Goal: Transaction & Acquisition: Purchase product/service

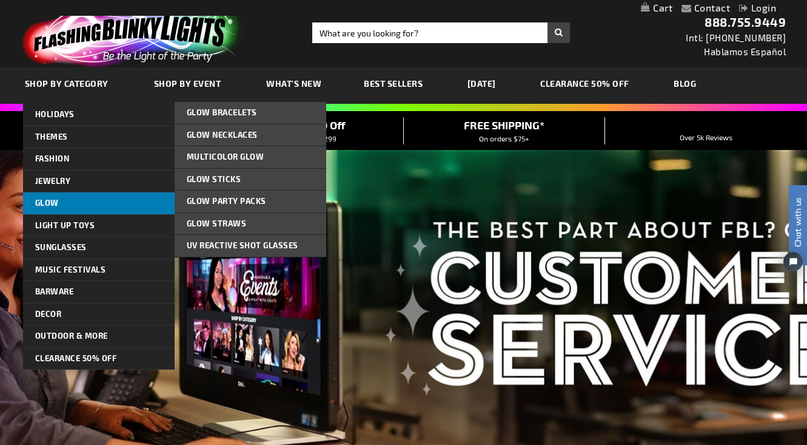
click at [118, 202] on link "Glow" at bounding box center [99, 203] width 152 height 22
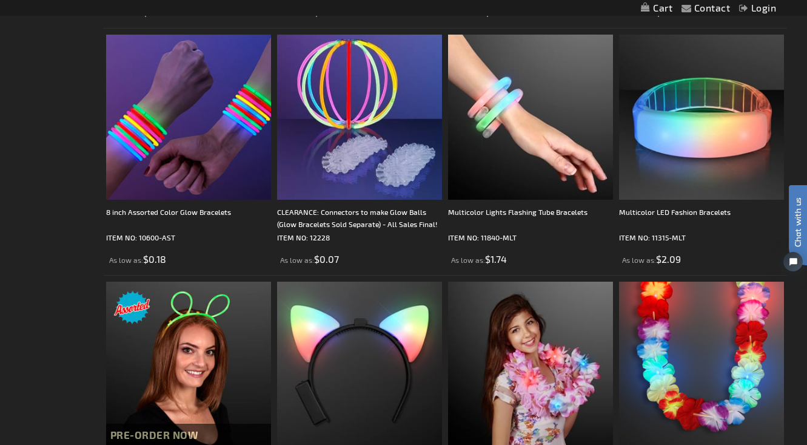
scroll to position [830, 0]
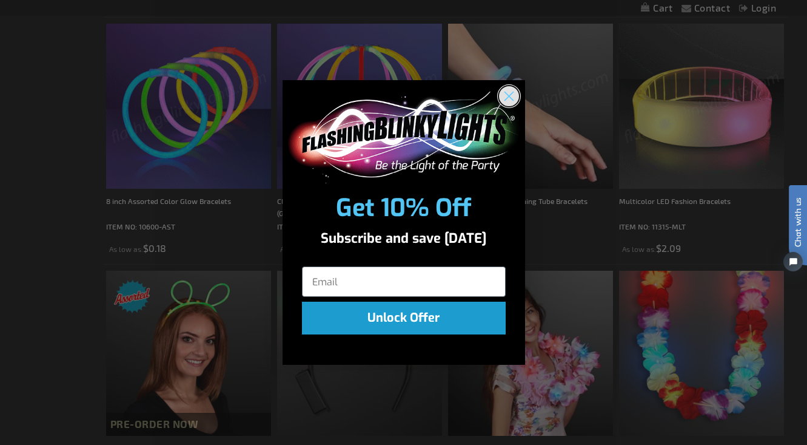
click at [505, 93] on circle "Close dialog" at bounding box center [509, 96] width 20 height 20
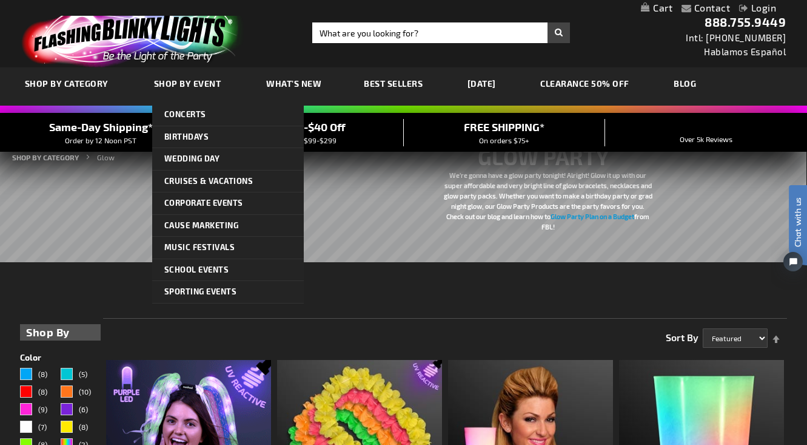
scroll to position [0, 0]
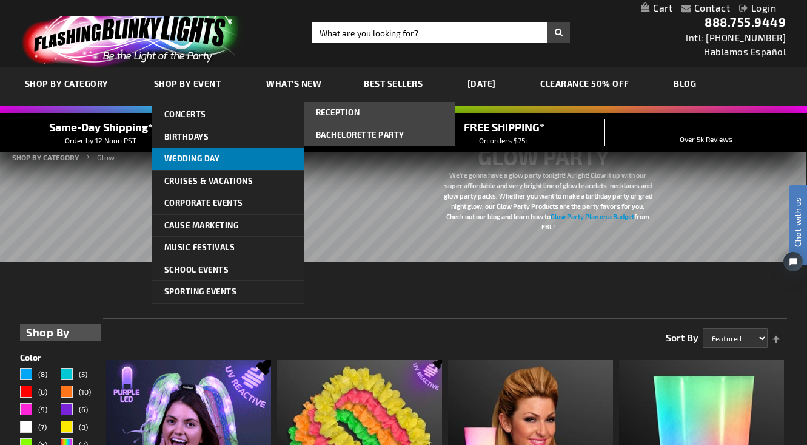
click at [203, 160] on span "Wedding Day" at bounding box center [192, 158] width 56 height 10
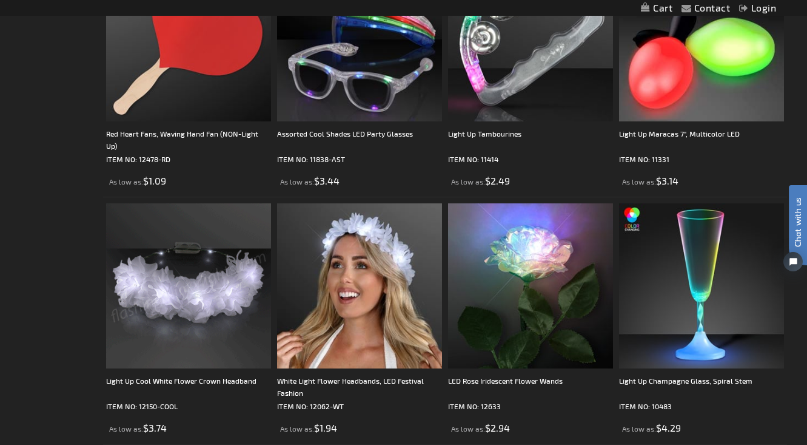
scroll to position [1127, 1]
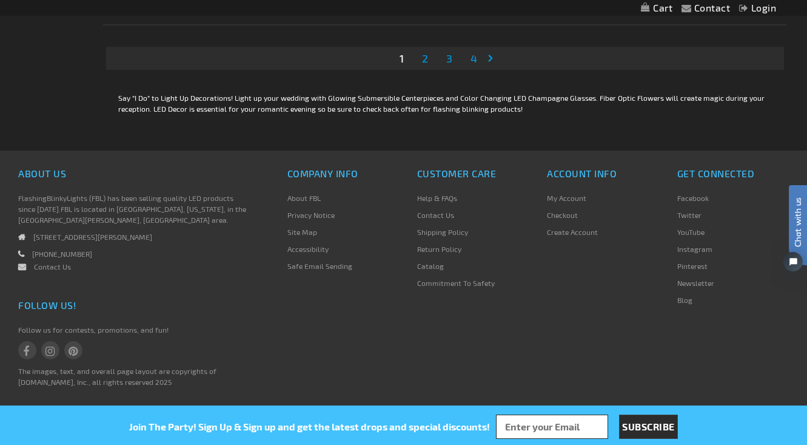
click at [420, 61] on link "Page 2" at bounding box center [425, 58] width 11 height 18
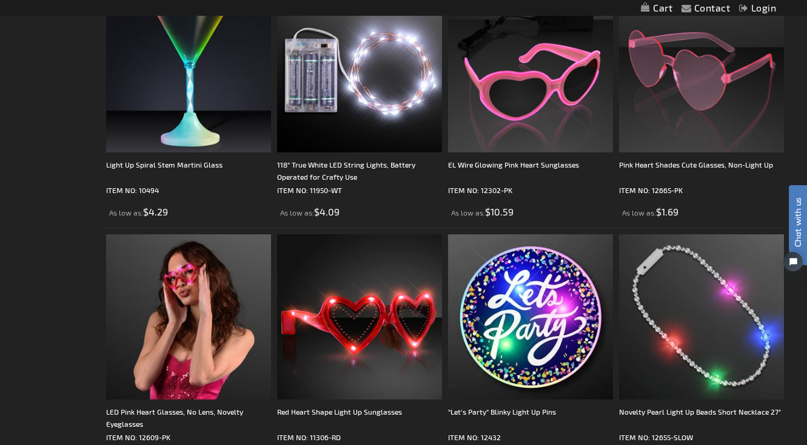
scroll to position [3704, 0]
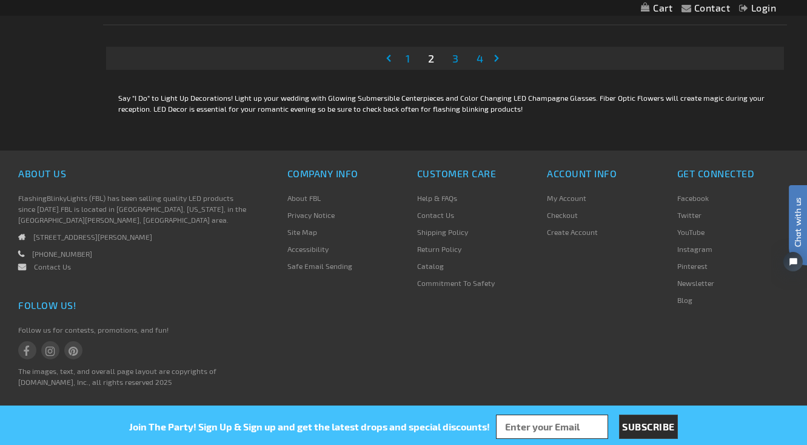
click at [463, 61] on li "Page 3" at bounding box center [455, 58] width 23 height 23
click at [456, 61] on span "3" at bounding box center [455, 58] width 6 height 13
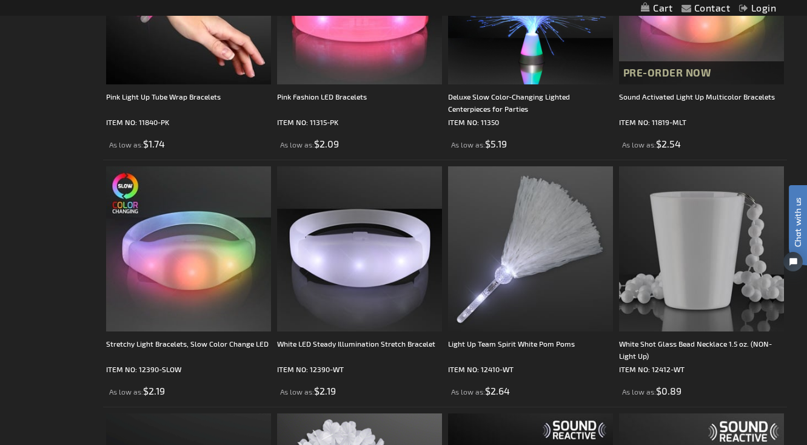
scroll to position [2981, 0]
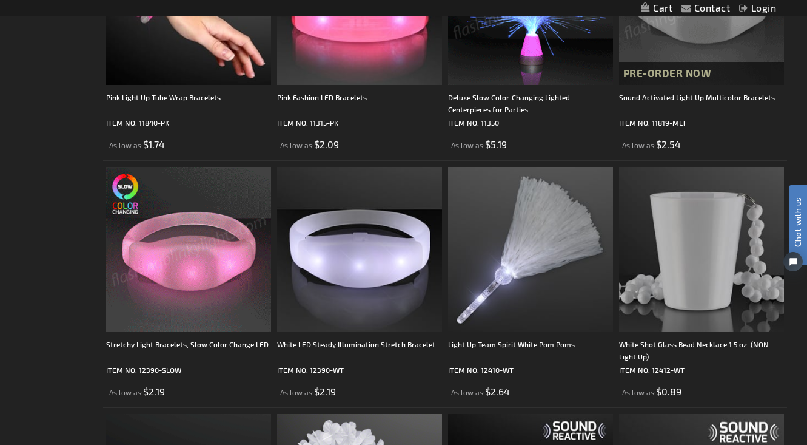
click at [673, 30] on img at bounding box center [701, 2] width 165 height 165
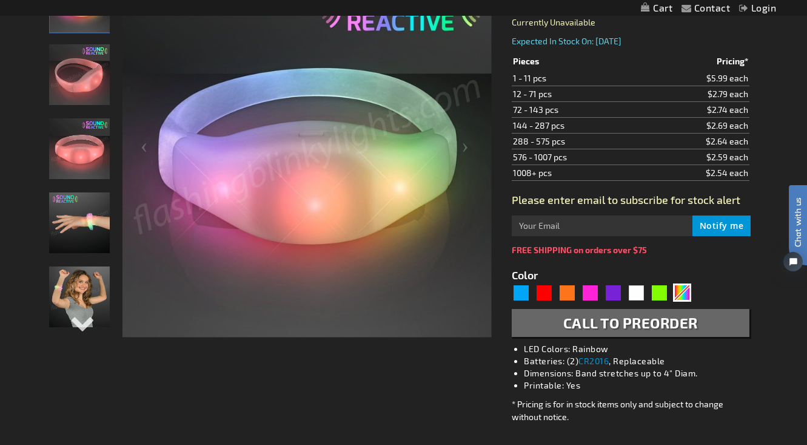
scroll to position [213, 0]
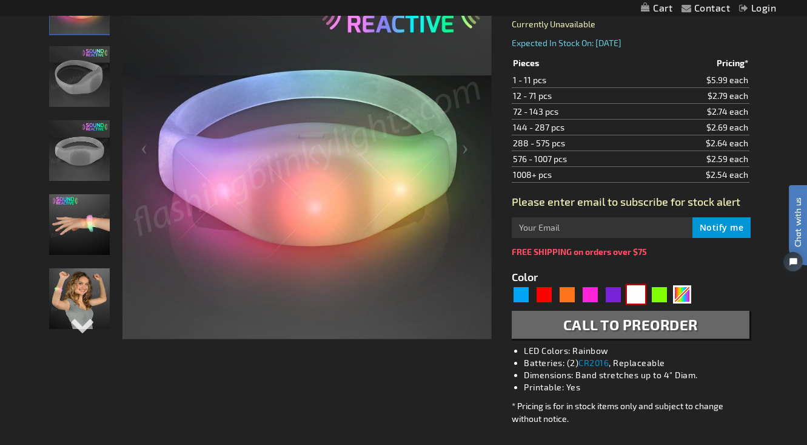
click at [635, 297] on div "White" at bounding box center [636, 294] width 18 height 18
type input "5646"
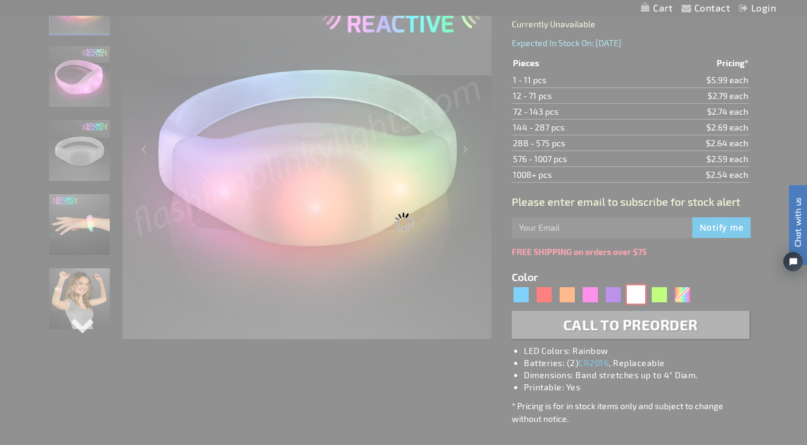
type input "11819-WT"
type input "Customize - White LED Sound Activated Bracelets - ITEM NO: 11819-WT"
select select
